Goal: Task Accomplishment & Management: Use online tool/utility

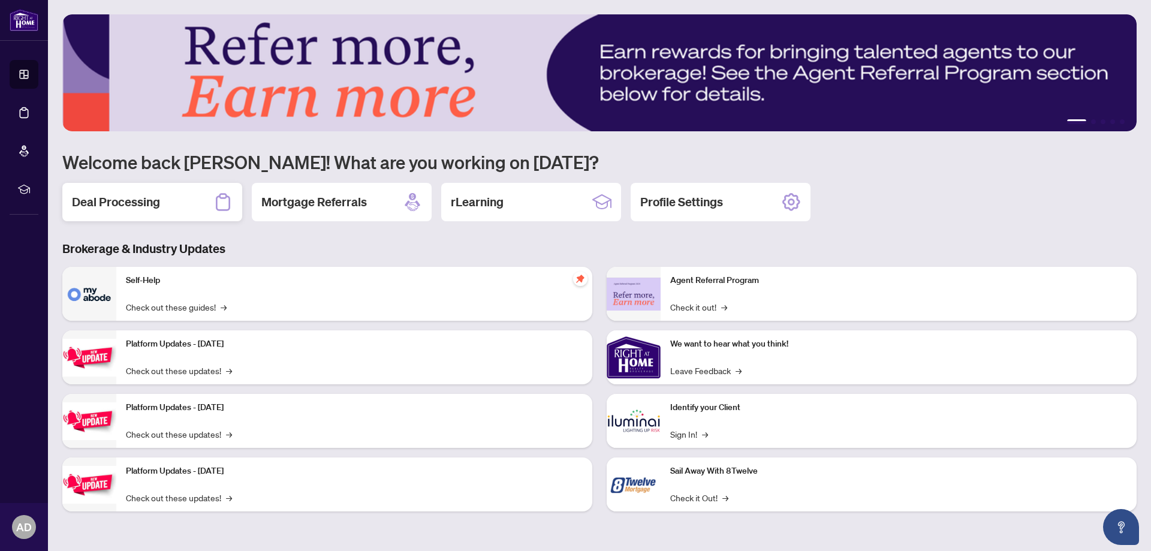
click at [128, 203] on h2 "Deal Processing" at bounding box center [116, 202] width 88 height 17
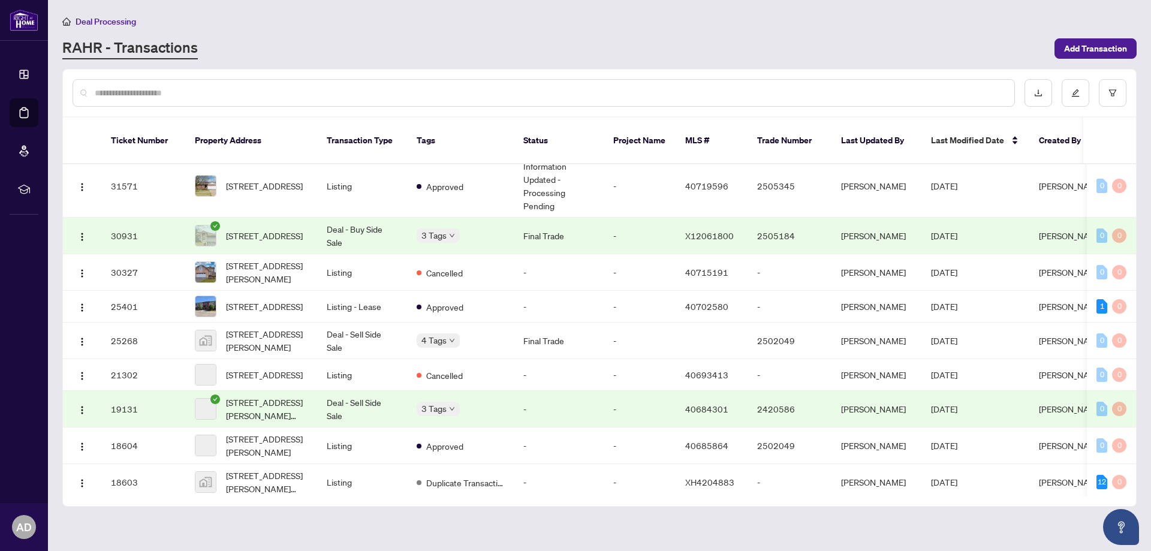
scroll to position [186, 0]
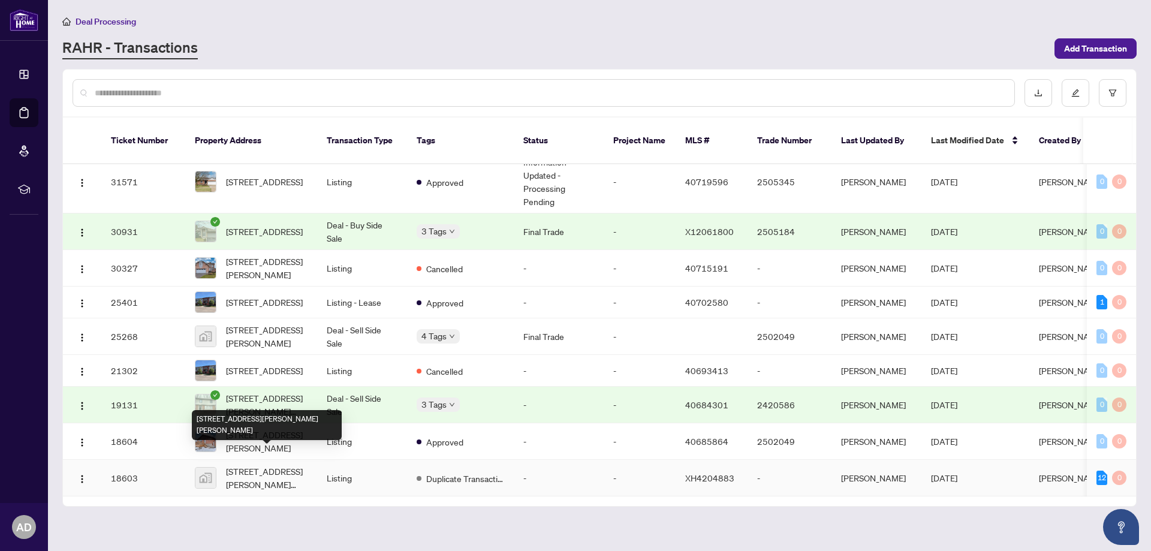
click at [243, 465] on span "[STREET_ADDRESS][PERSON_NAME][PERSON_NAME]" at bounding box center [267, 478] width 82 height 26
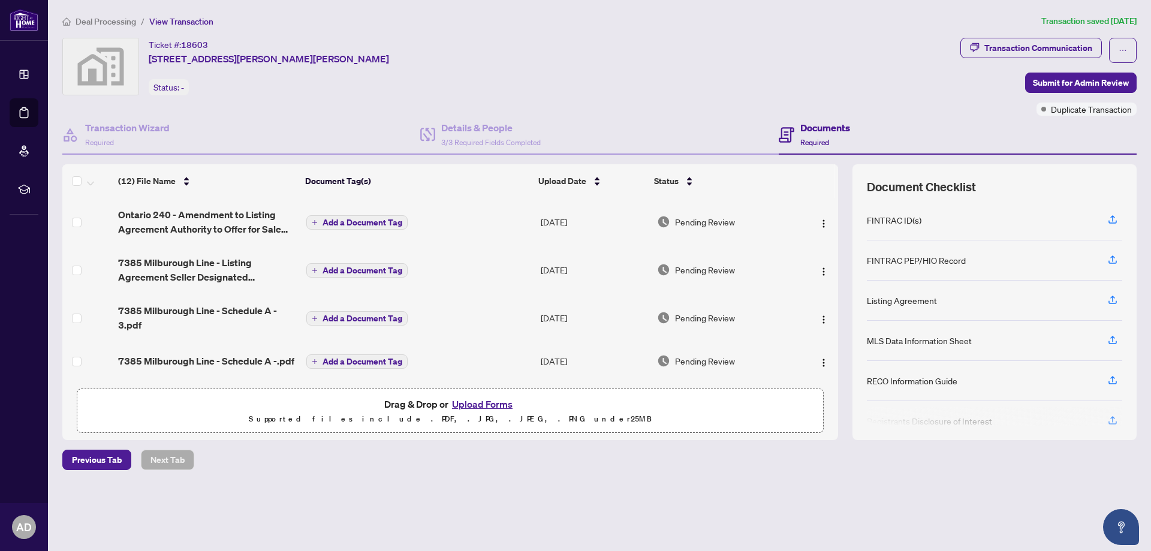
click at [483, 406] on button "Upload Forms" at bounding box center [483, 404] width 68 height 16
